Goal: Check status

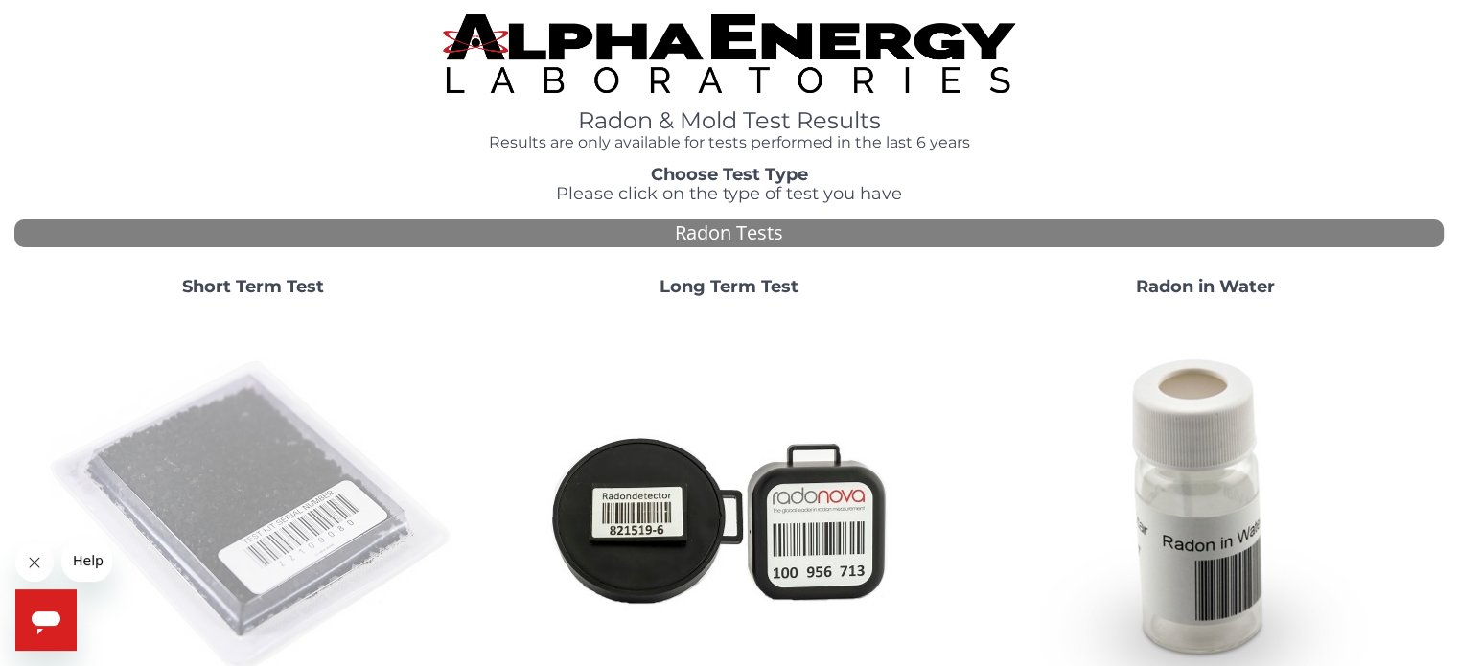
click at [248, 482] on img at bounding box center [253, 518] width 412 height 412
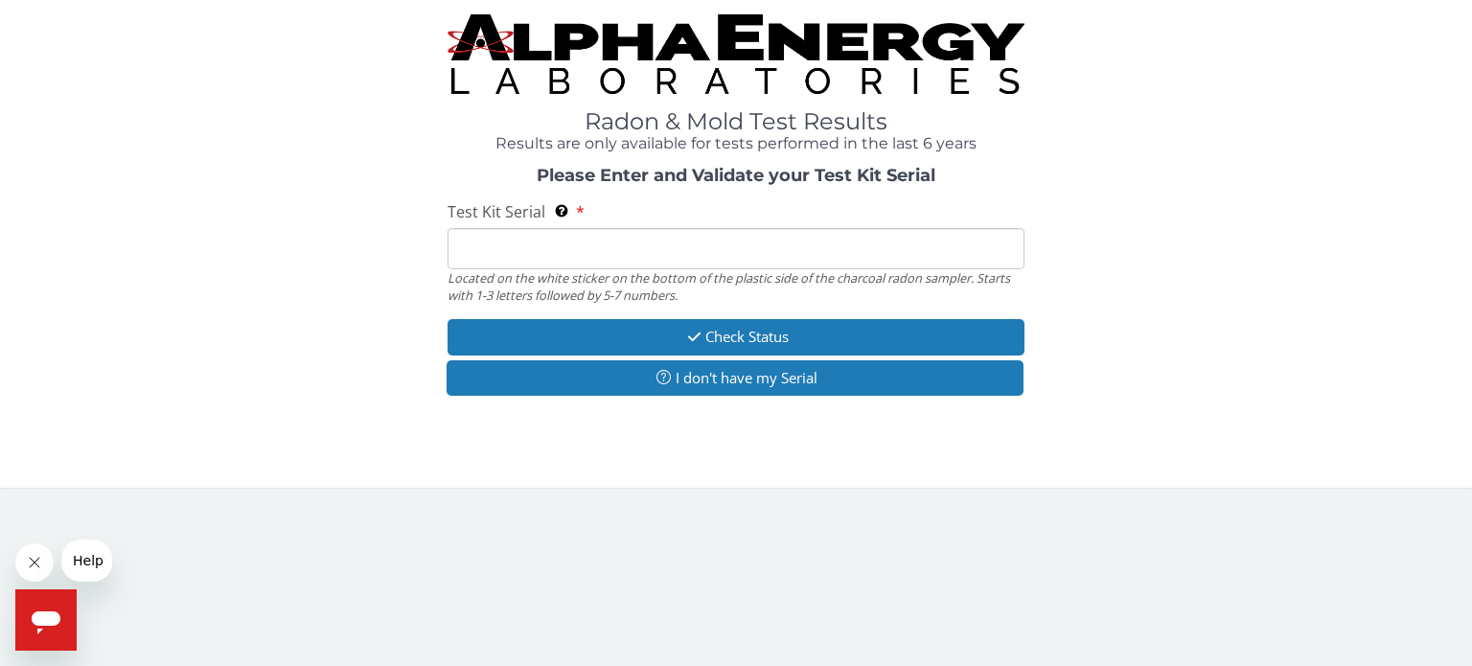
click at [501, 218] on span "Test Kit Serial" at bounding box center [497, 211] width 98 height 21
click at [501, 228] on input "Test Kit Serial Located on the white sticker on the bottom of the plastic side …" at bounding box center [736, 248] width 577 height 41
click at [501, 218] on span "Test Kit Serial" at bounding box center [497, 211] width 98 height 21
click at [501, 228] on input "Test Kit Serial Located on the white sticker on the bottom of the plastic side …" at bounding box center [736, 248] width 577 height 41
click at [484, 242] on input "Test Kit Serial Located on the white sticker on the bottom of the plastic side …" at bounding box center [736, 248] width 577 height 41
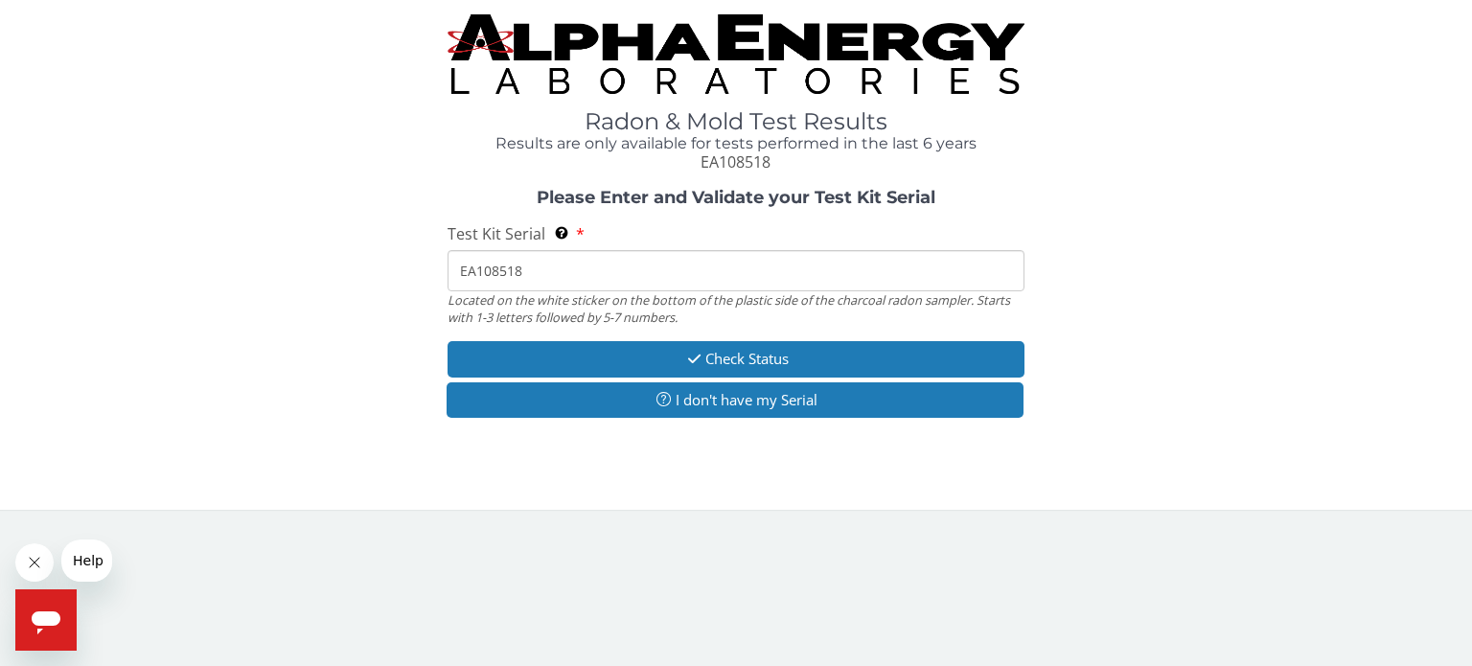
type input "EA108518"
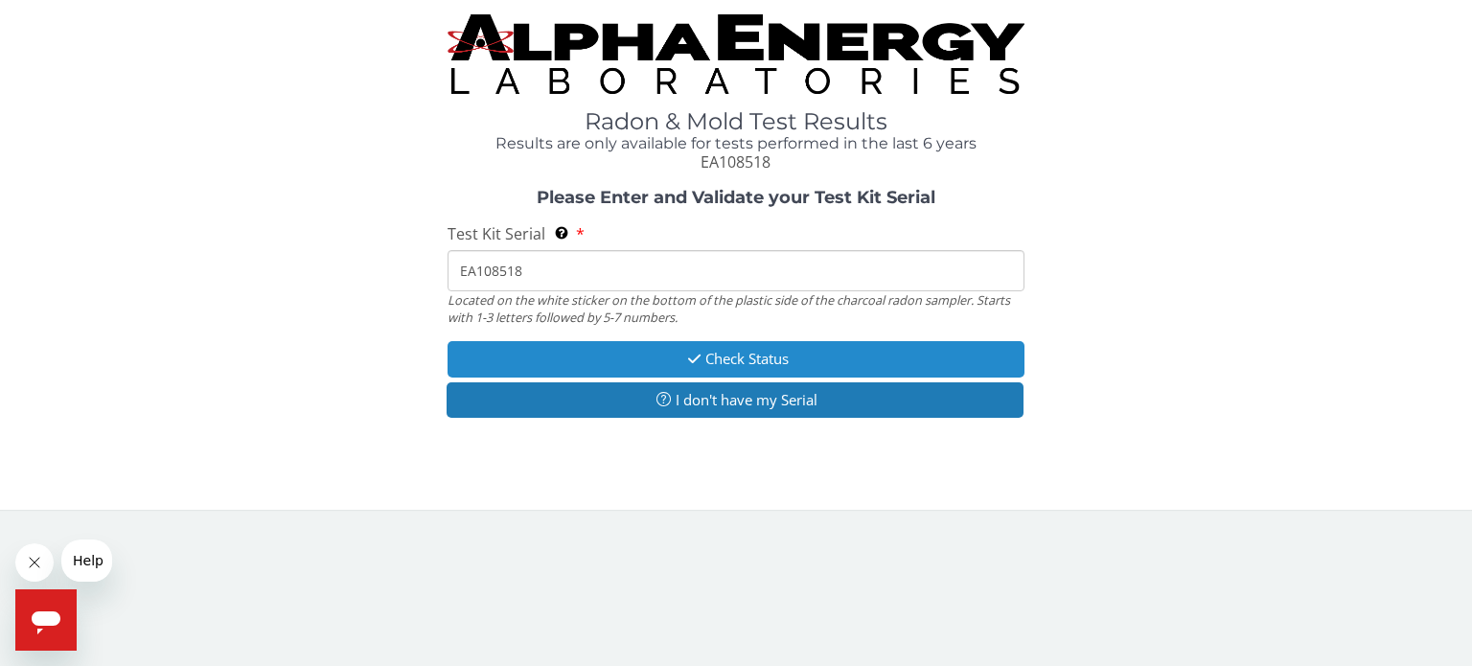
click at [733, 367] on button "Check Status" at bounding box center [736, 358] width 577 height 35
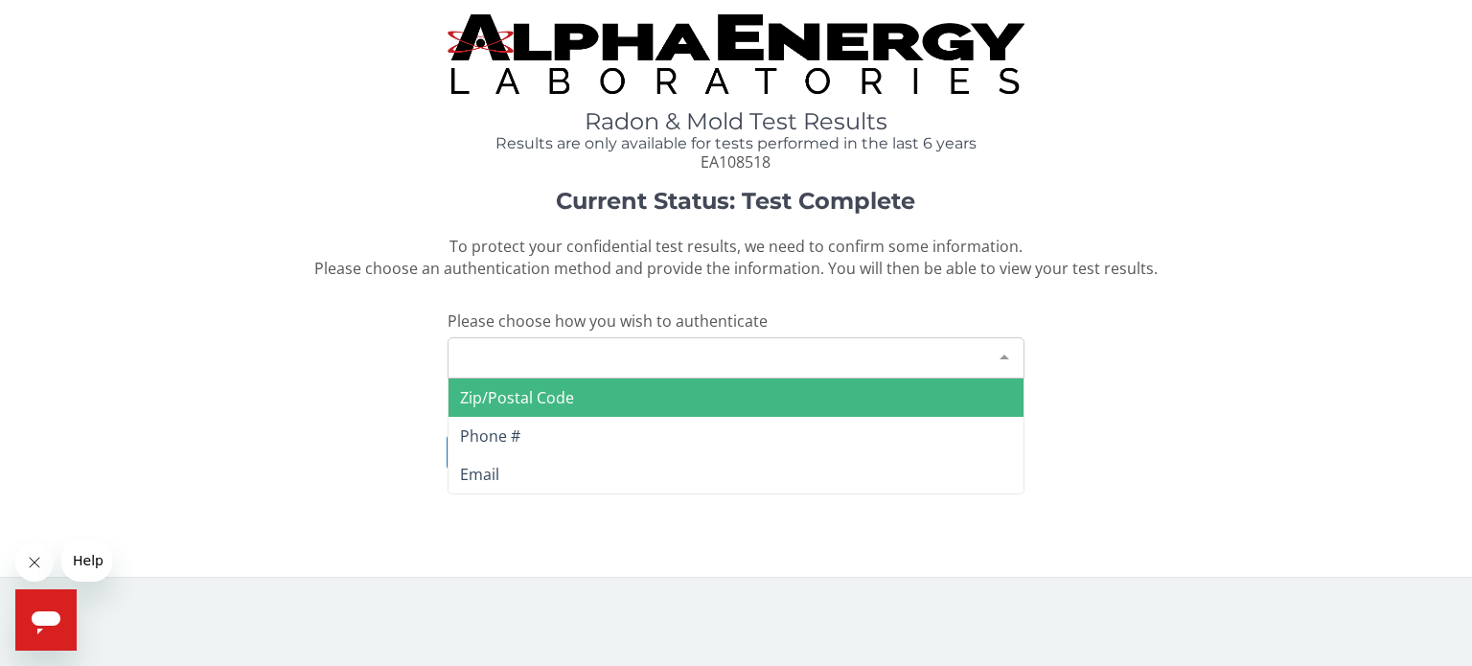
click at [734, 366] on div "Please make a selection" at bounding box center [736, 357] width 577 height 41
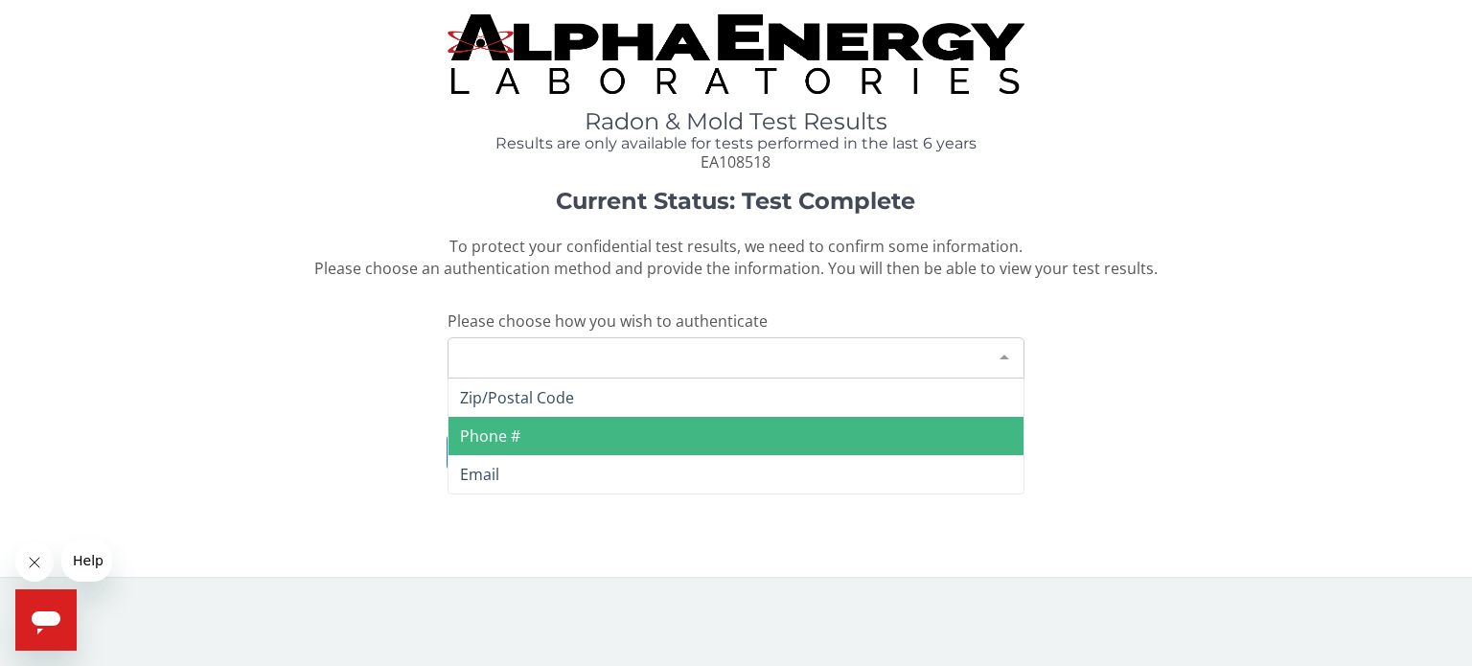
click at [644, 428] on span "Phone #" at bounding box center [736, 436] width 575 height 38
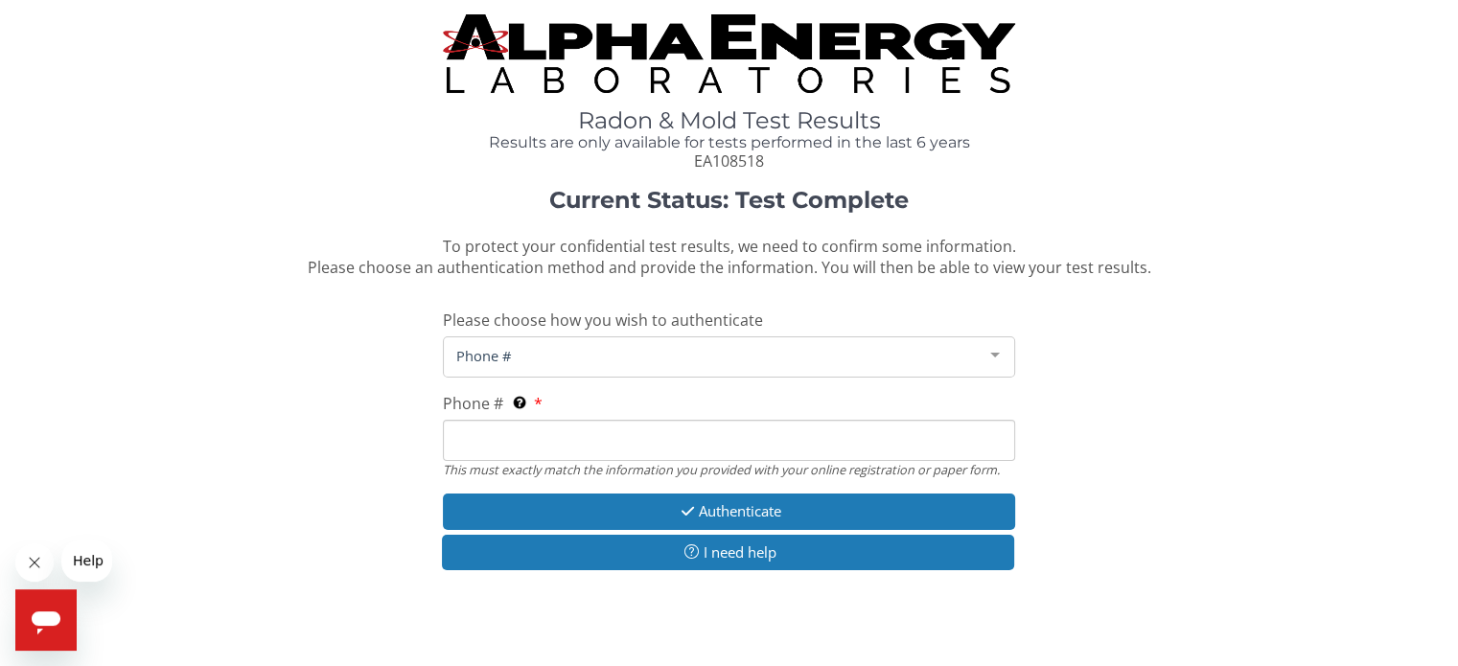
click at [621, 439] on input "Phone # This must exactly match the information you provided with your online r…" at bounding box center [728, 440] width 571 height 41
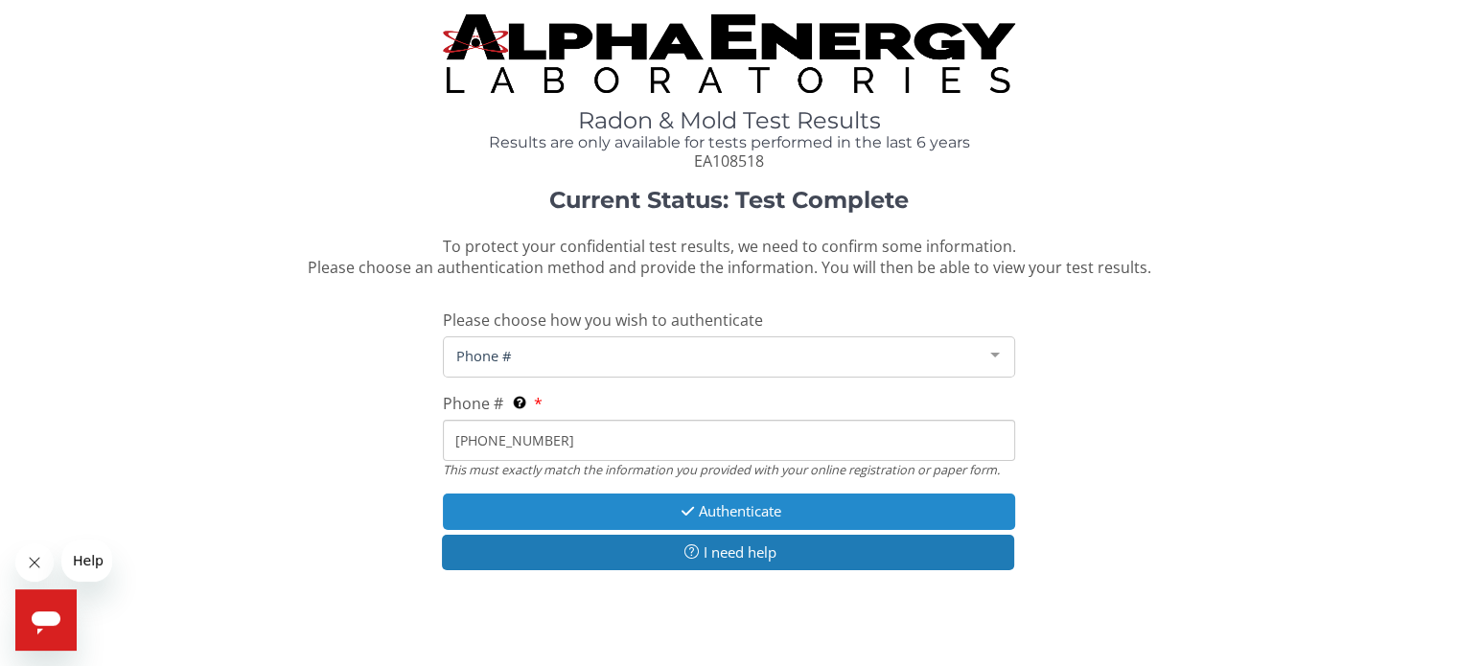
type input "[PHONE_NUMBER]"
click at [776, 510] on button "Authenticate" at bounding box center [728, 511] width 571 height 35
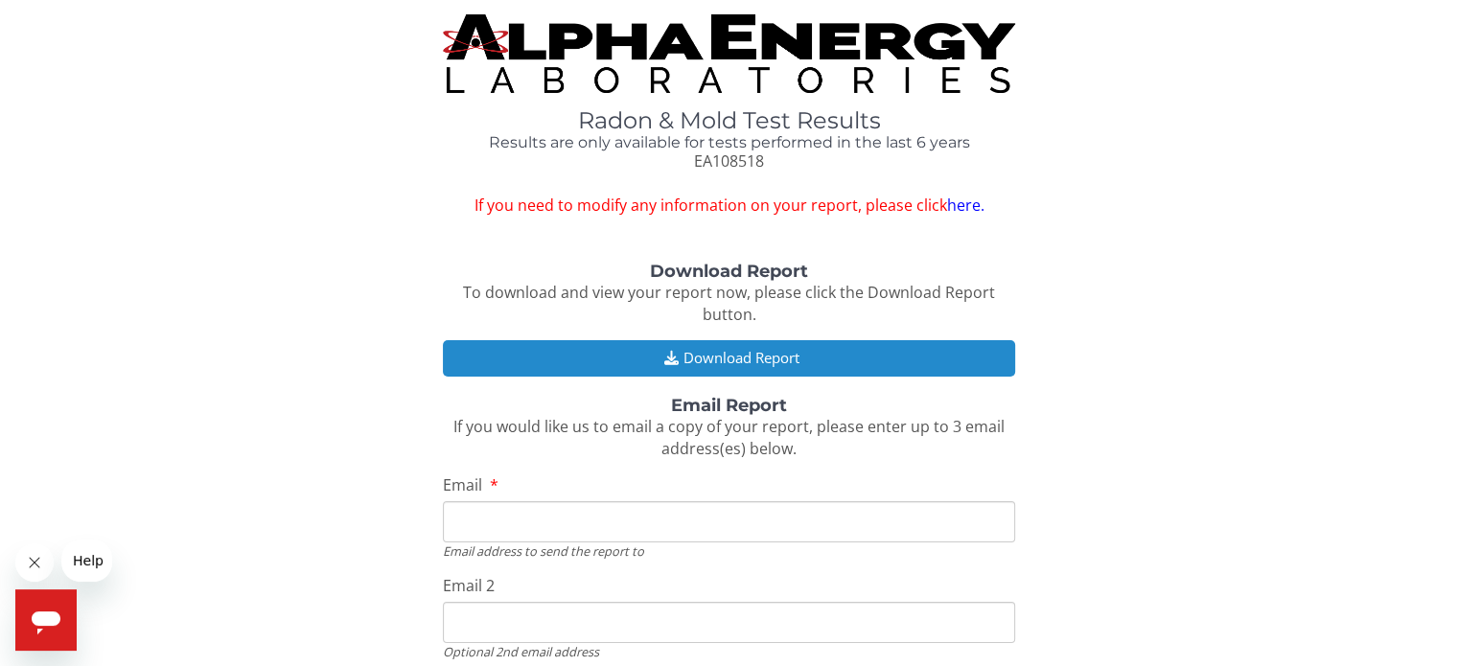
click at [774, 356] on button "Download Report" at bounding box center [728, 357] width 571 height 35
